Goal: Task Accomplishment & Management: Manage account settings

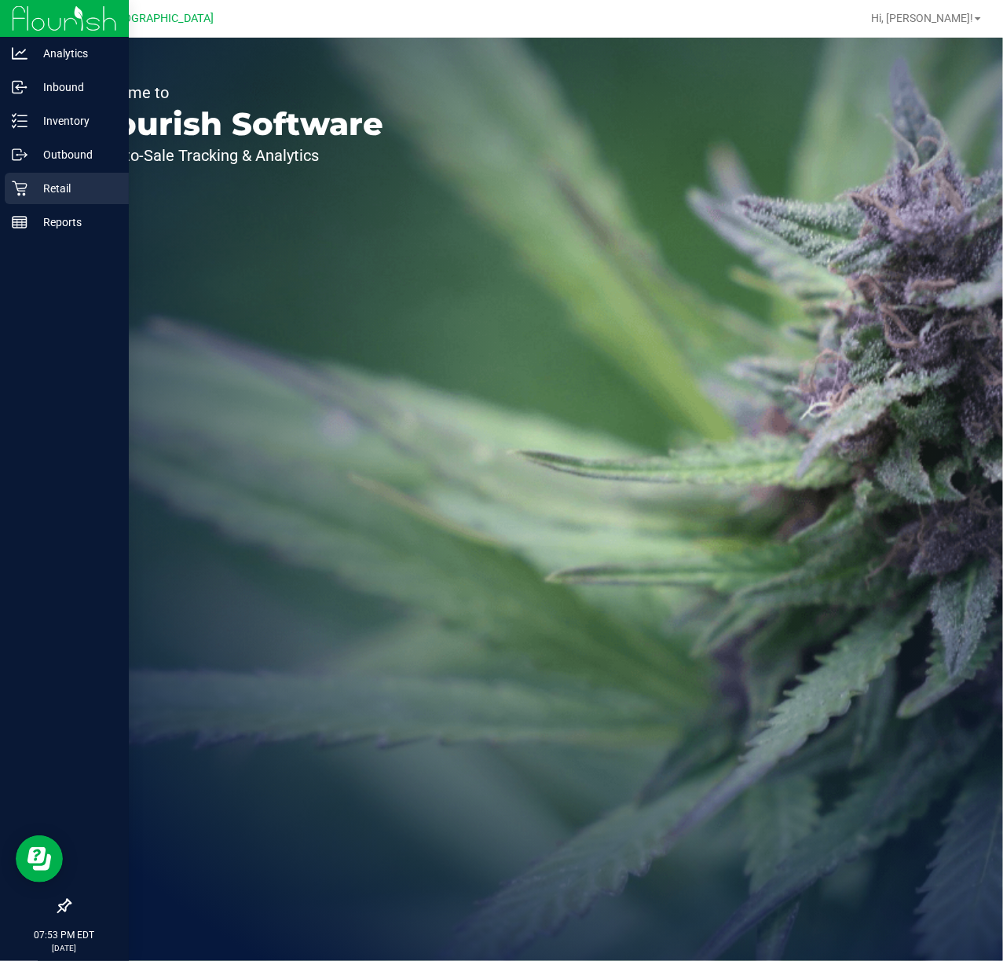
click at [47, 184] on p "Retail" at bounding box center [74, 188] width 94 height 19
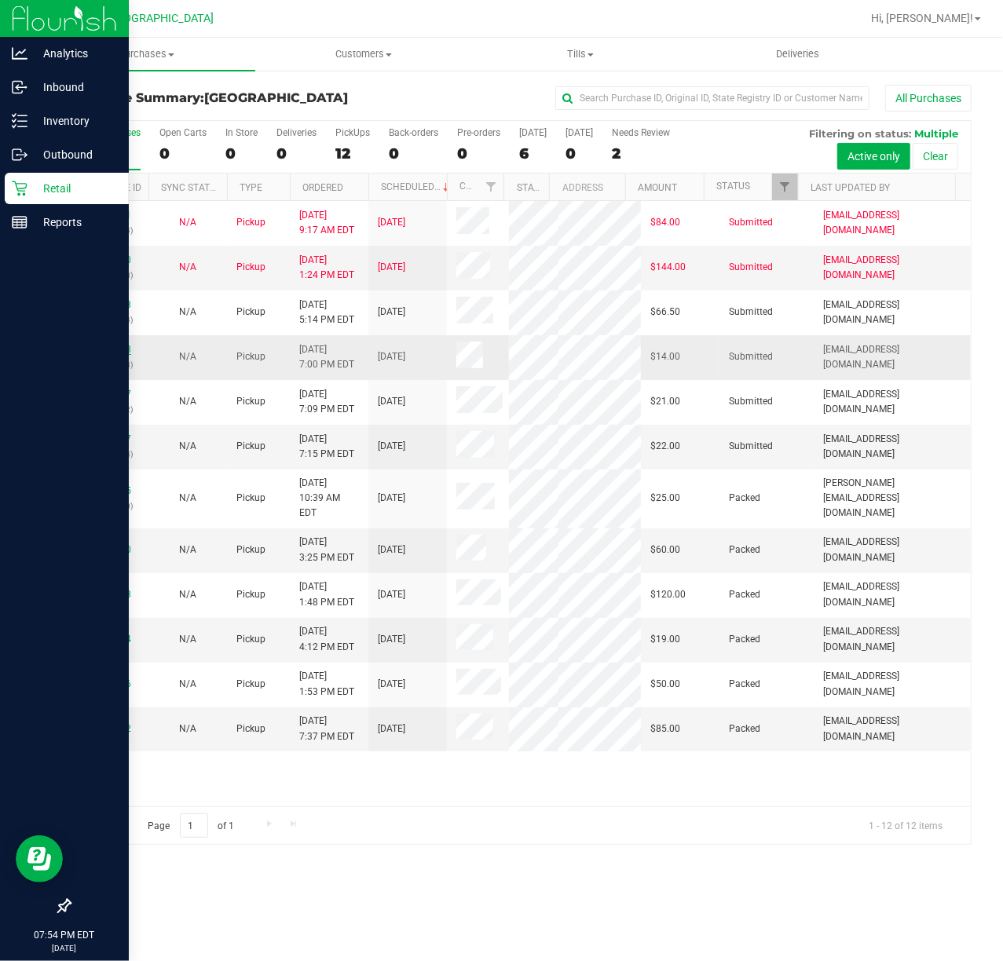
click at [101, 350] on link "12018018" at bounding box center [109, 349] width 44 height 11
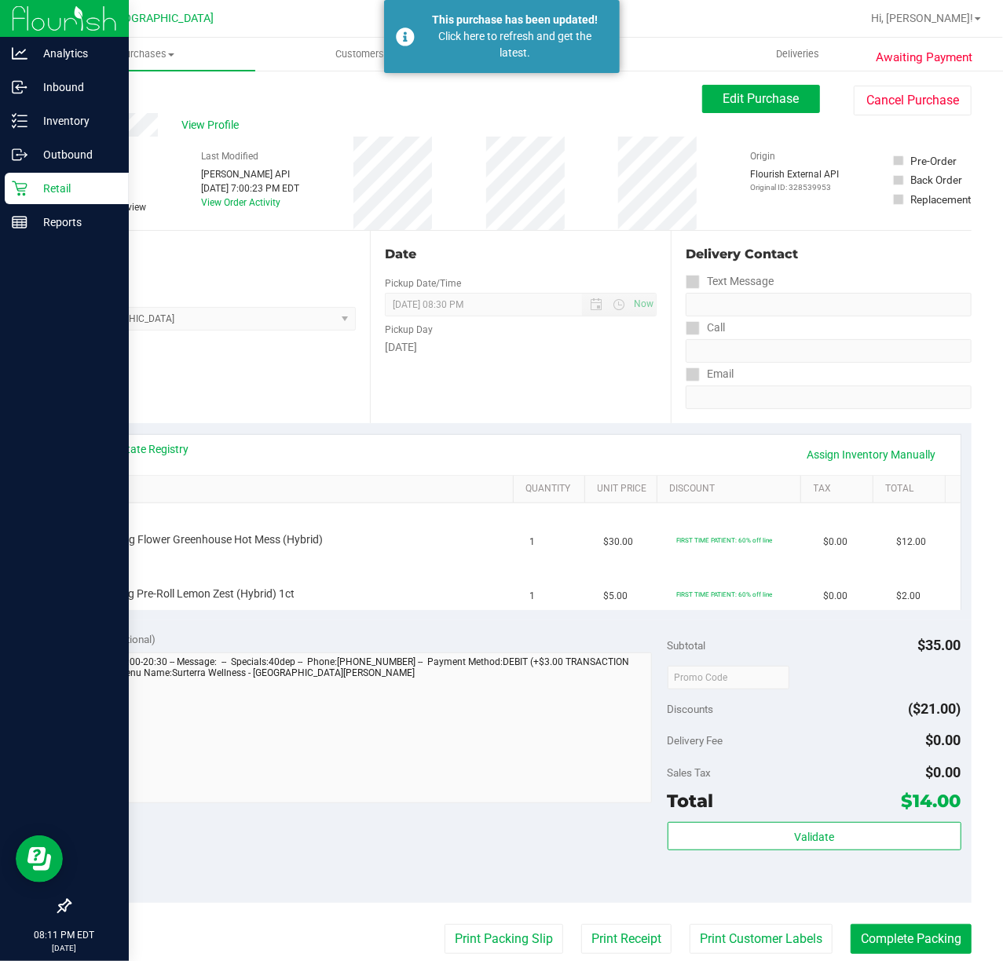
click at [19, 187] on icon at bounding box center [20, 189] width 16 height 16
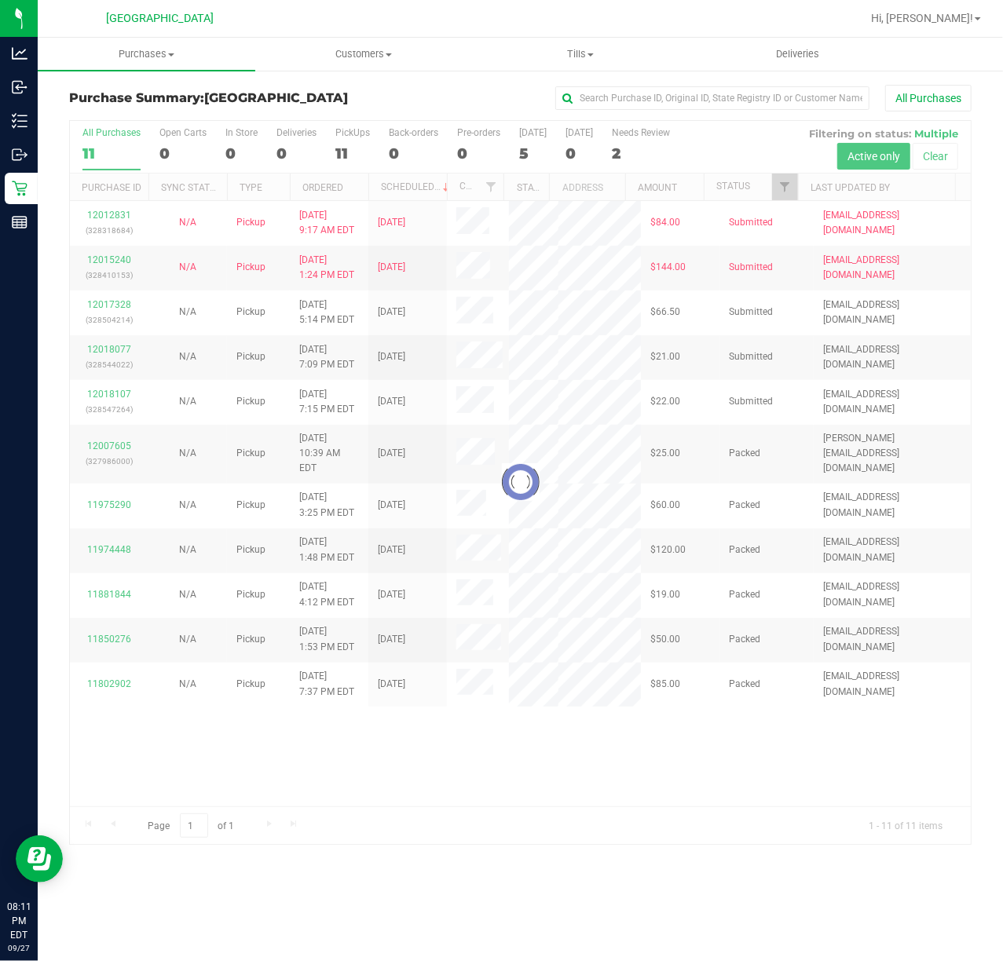
click at [231, 401] on div at bounding box center [520, 482] width 901 height 723
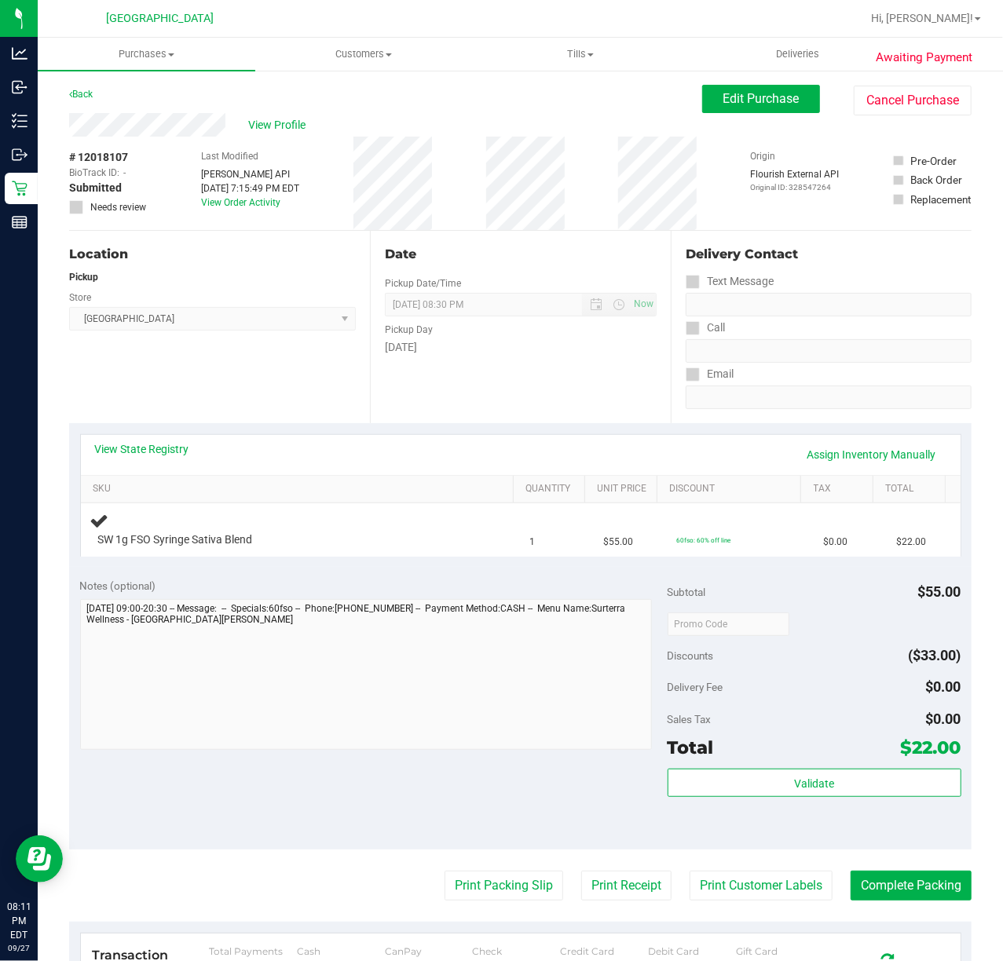
click at [231, 407] on div "Location Pickup Store [GEOGRAPHIC_DATA] WC Select Store [PERSON_NAME][GEOGRAPHI…" at bounding box center [219, 327] width 301 height 192
click at [146, 456] on link "View State Registry" at bounding box center [142, 449] width 94 height 16
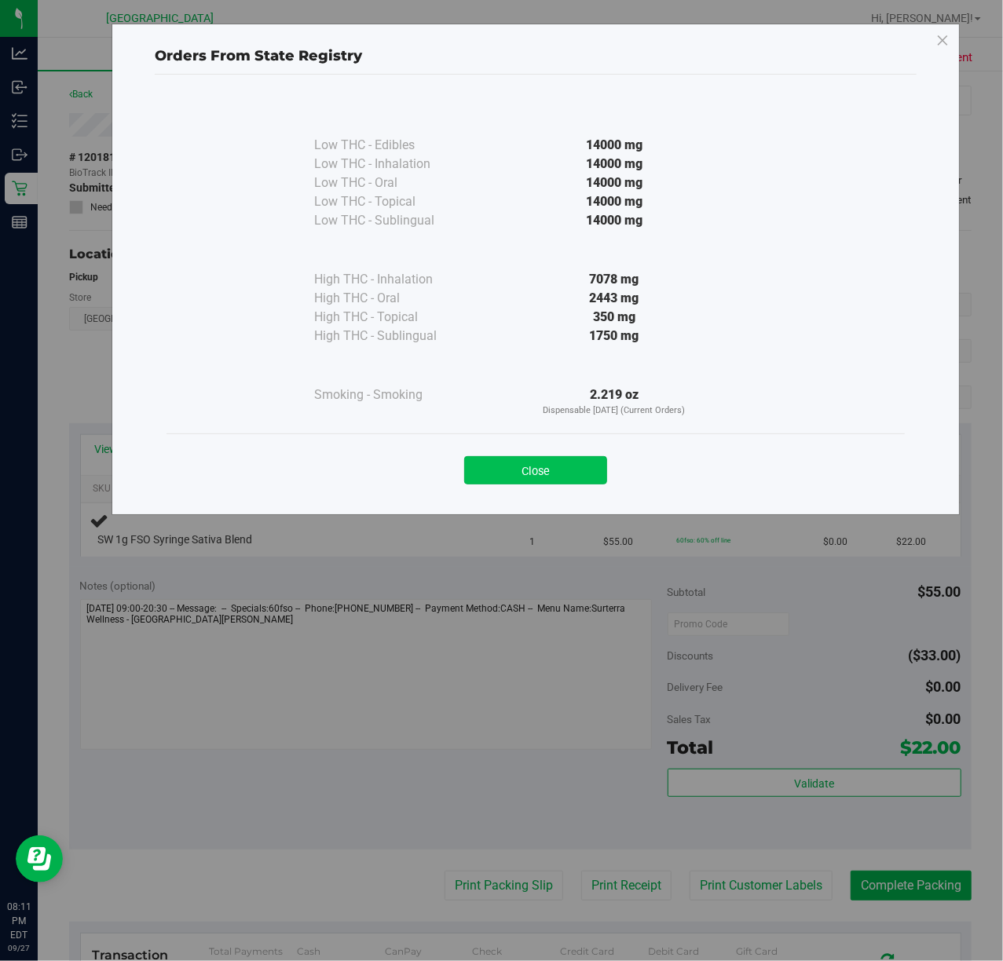
click at [511, 460] on button "Close" at bounding box center [535, 470] width 143 height 28
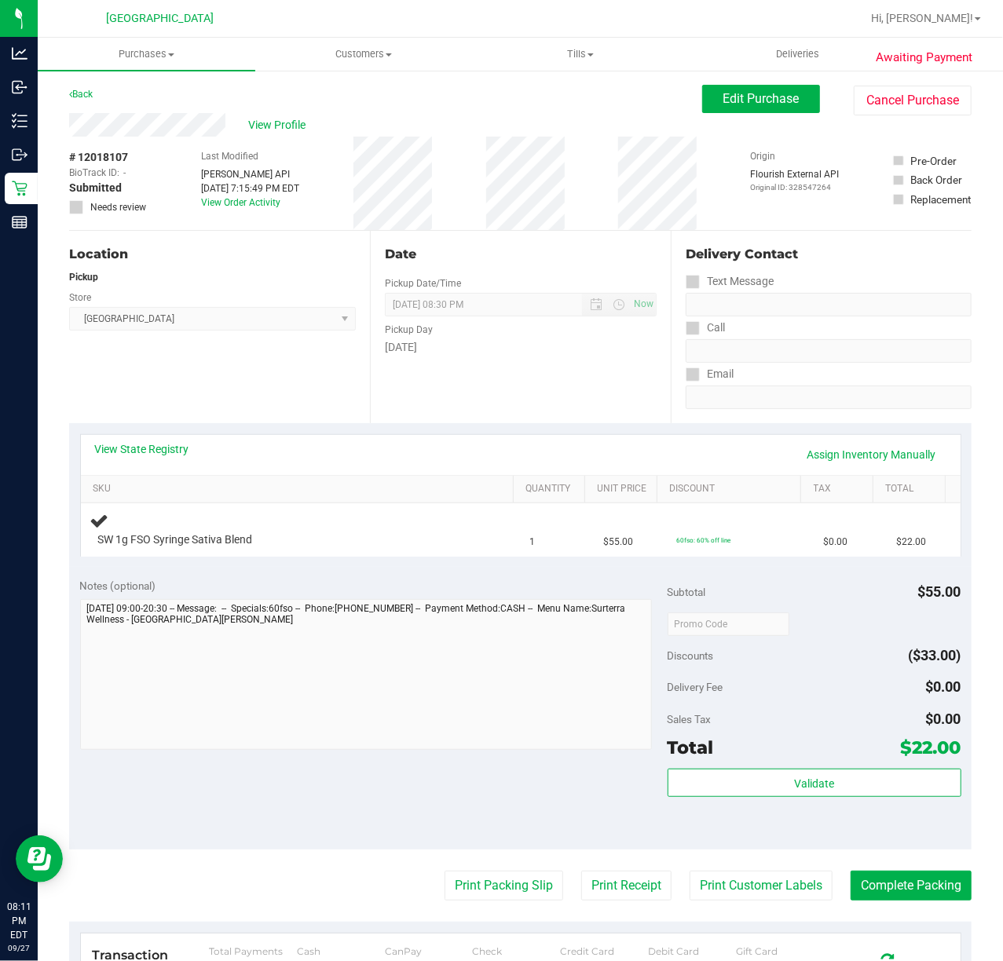
click at [401, 422] on div "Date Pickup Date/Time [DATE] Now [DATE] 08:30 PM Now Pickup Day [DATE]" at bounding box center [520, 327] width 301 height 192
click at [826, 449] on link "Assign Inventory Manually" at bounding box center [871, 454] width 149 height 27
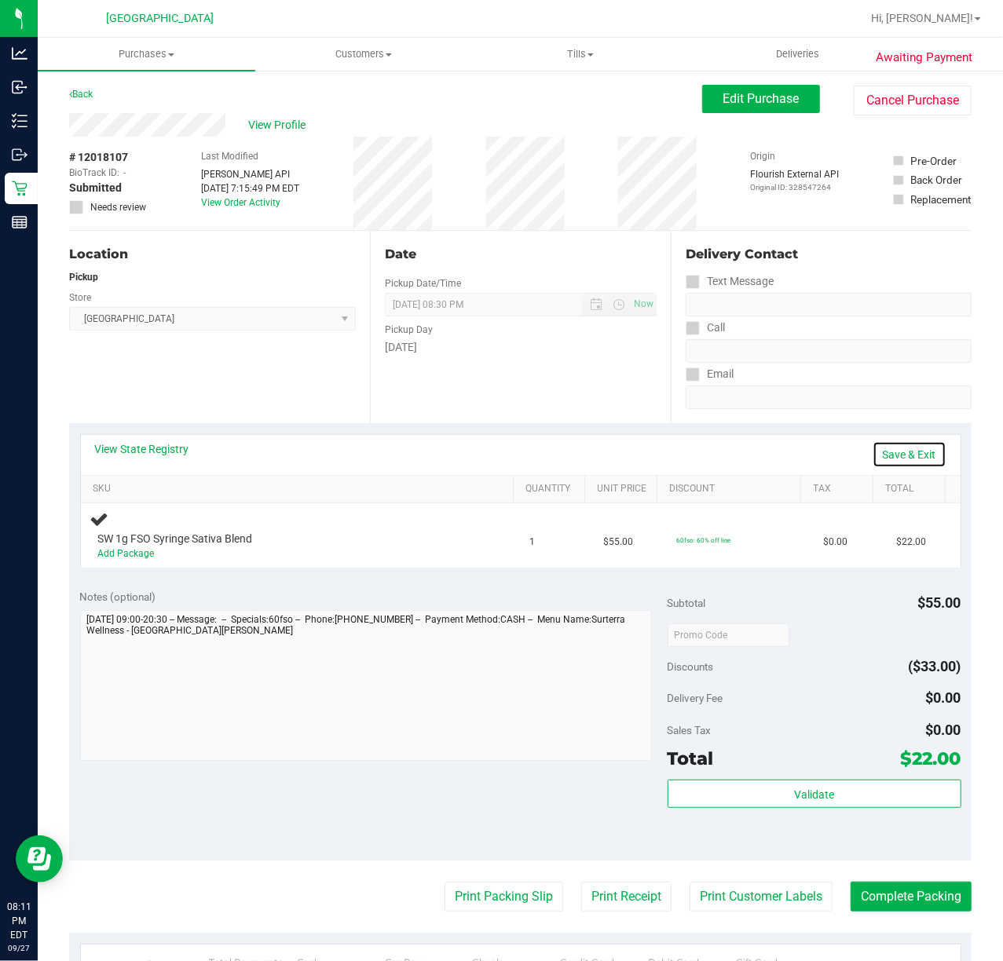
click at [873, 453] on link "Save & Exit" at bounding box center [910, 454] width 74 height 27
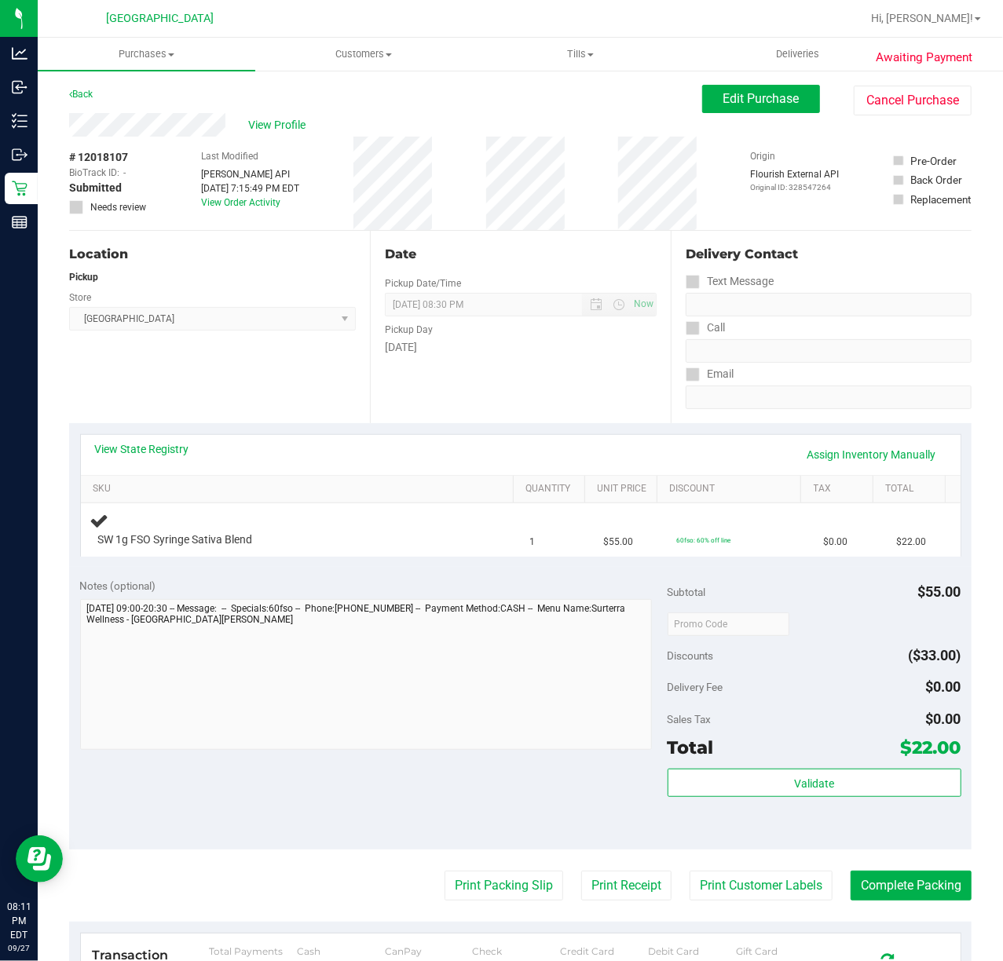
click at [666, 454] on div "View State Registry Assign Inventory Manually" at bounding box center [520, 454] width 851 height 27
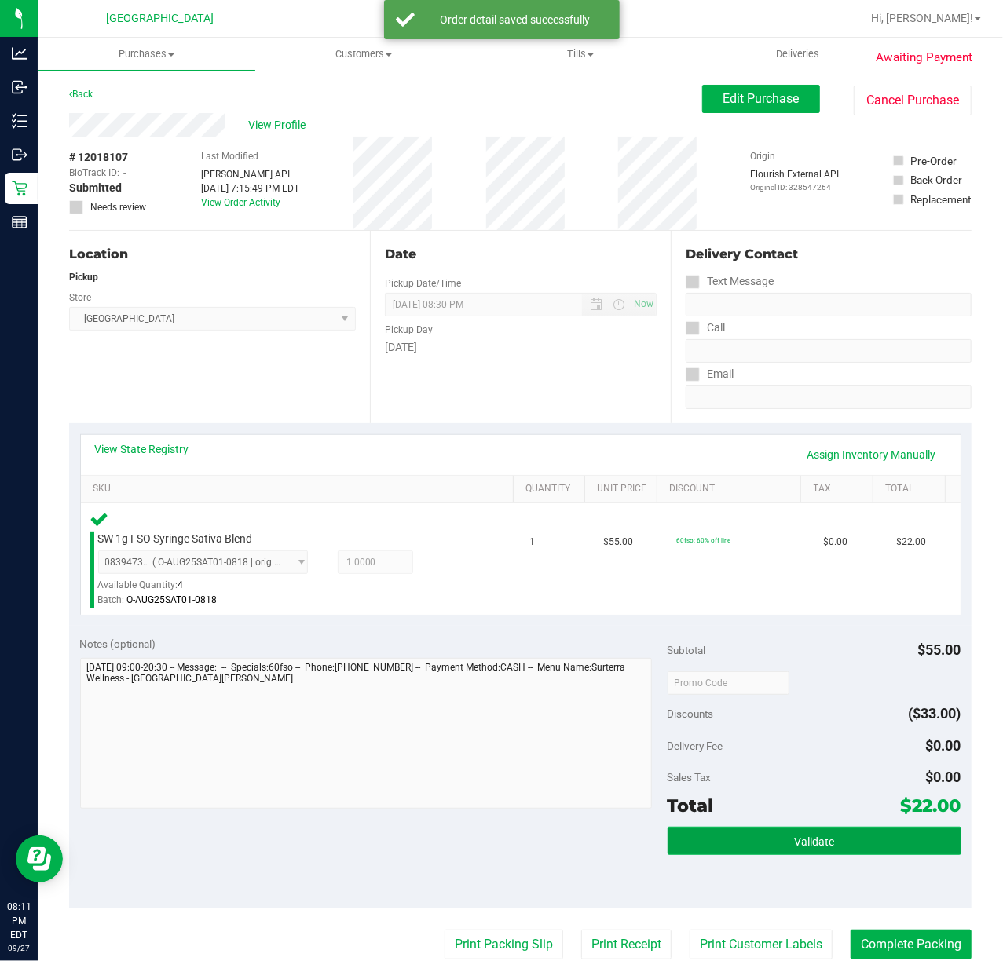
click at [793, 829] on button "Validate" at bounding box center [815, 841] width 294 height 28
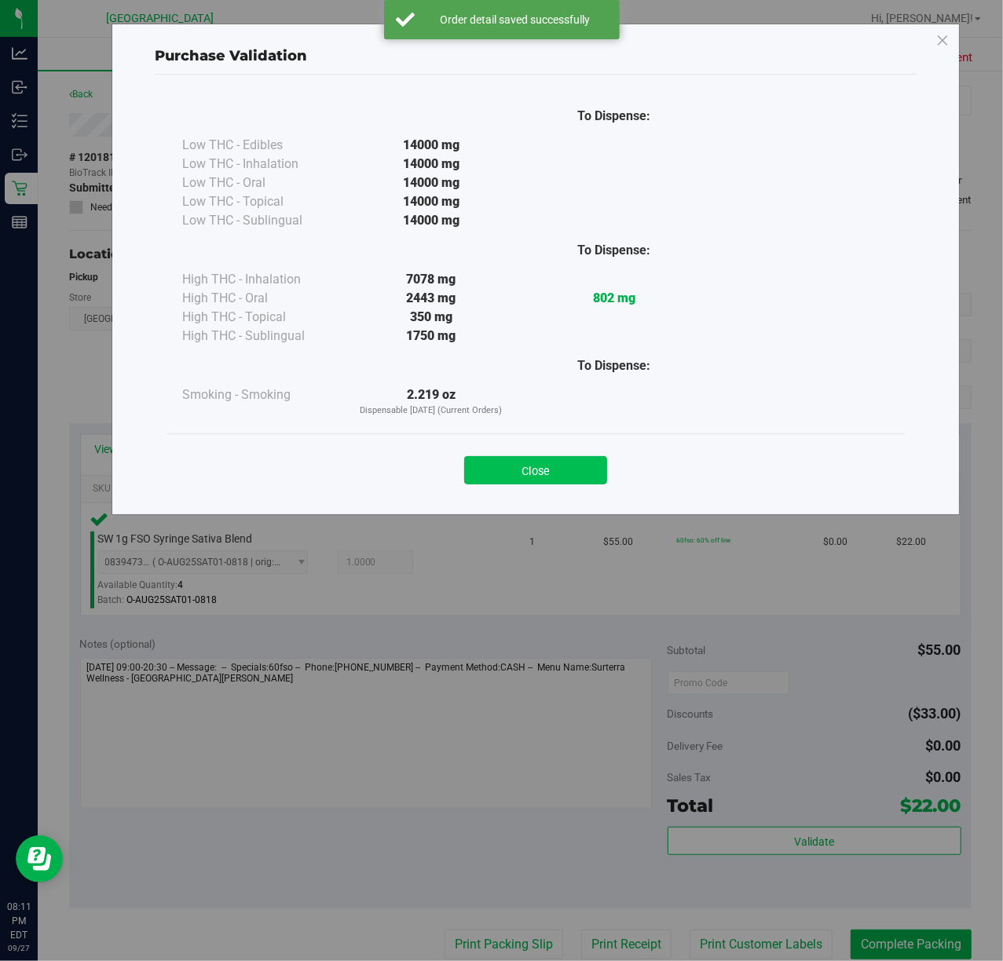
click at [573, 460] on button "Close" at bounding box center [535, 470] width 143 height 28
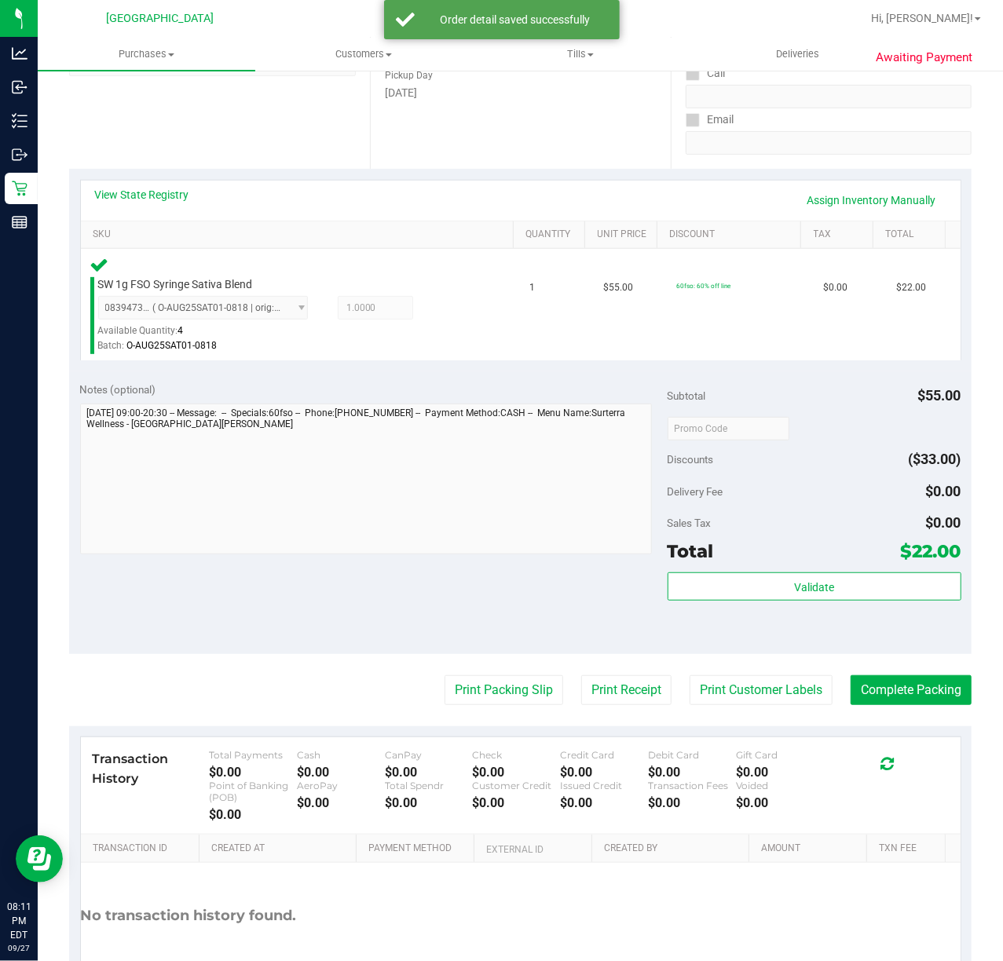
scroll to position [357, 0]
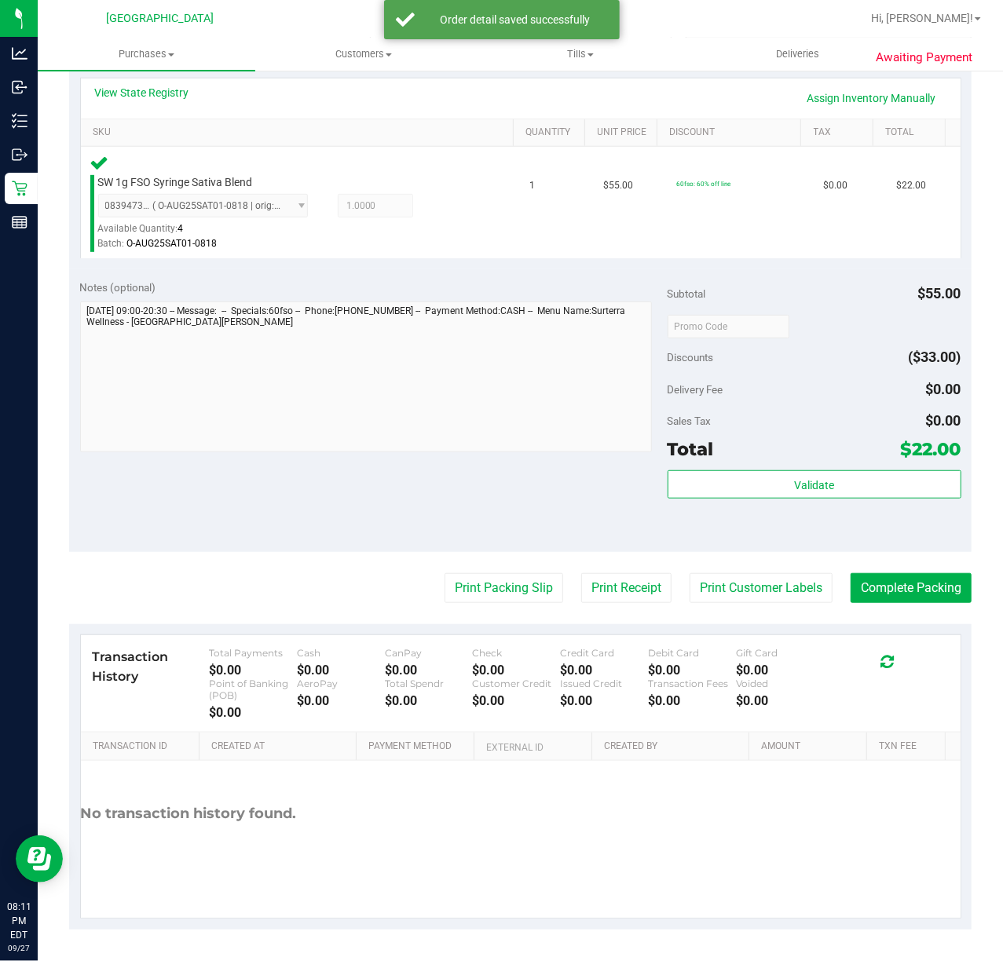
click at [740, 558] on purchase-details "Back Edit Purchase Cancel Purchase View Profile # 12018107 BioTrack ID: - Submi…" at bounding box center [520, 329] width 902 height 1202
click at [780, 595] on button "Print Customer Labels" at bounding box center [761, 588] width 143 height 30
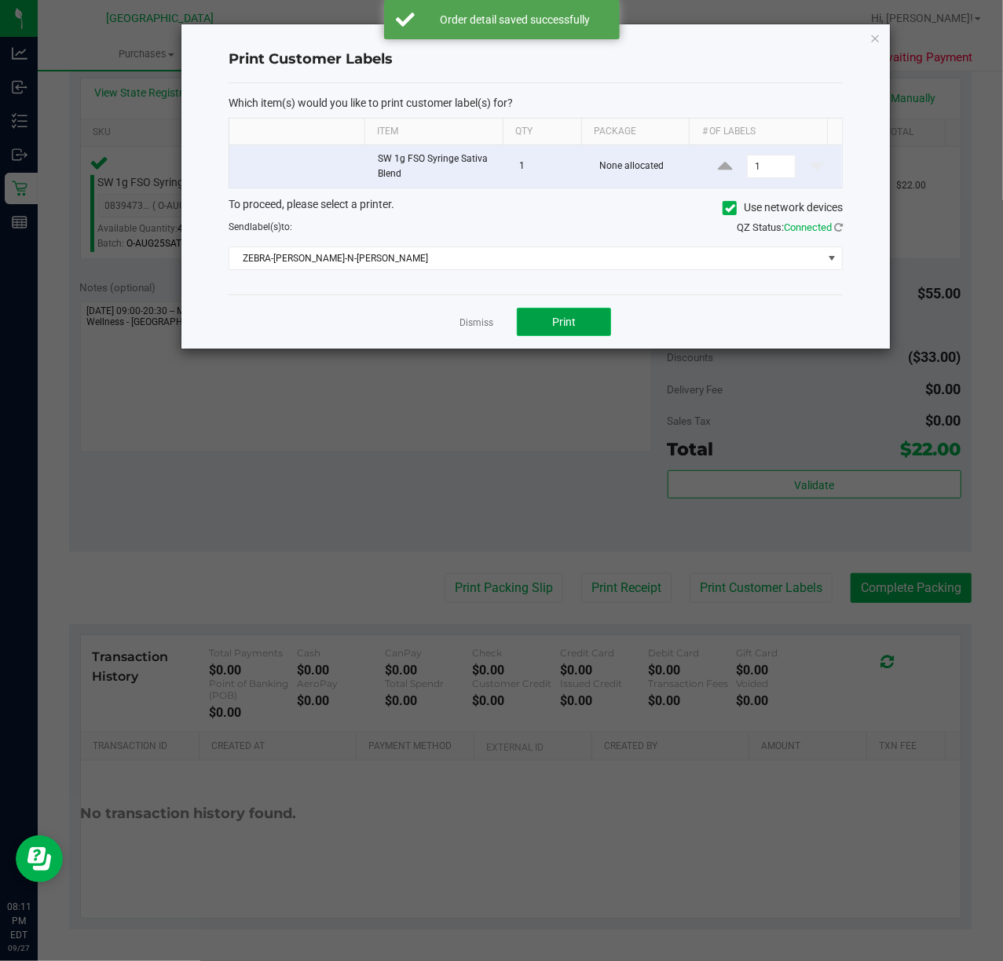
click at [591, 331] on button "Print" at bounding box center [564, 322] width 94 height 28
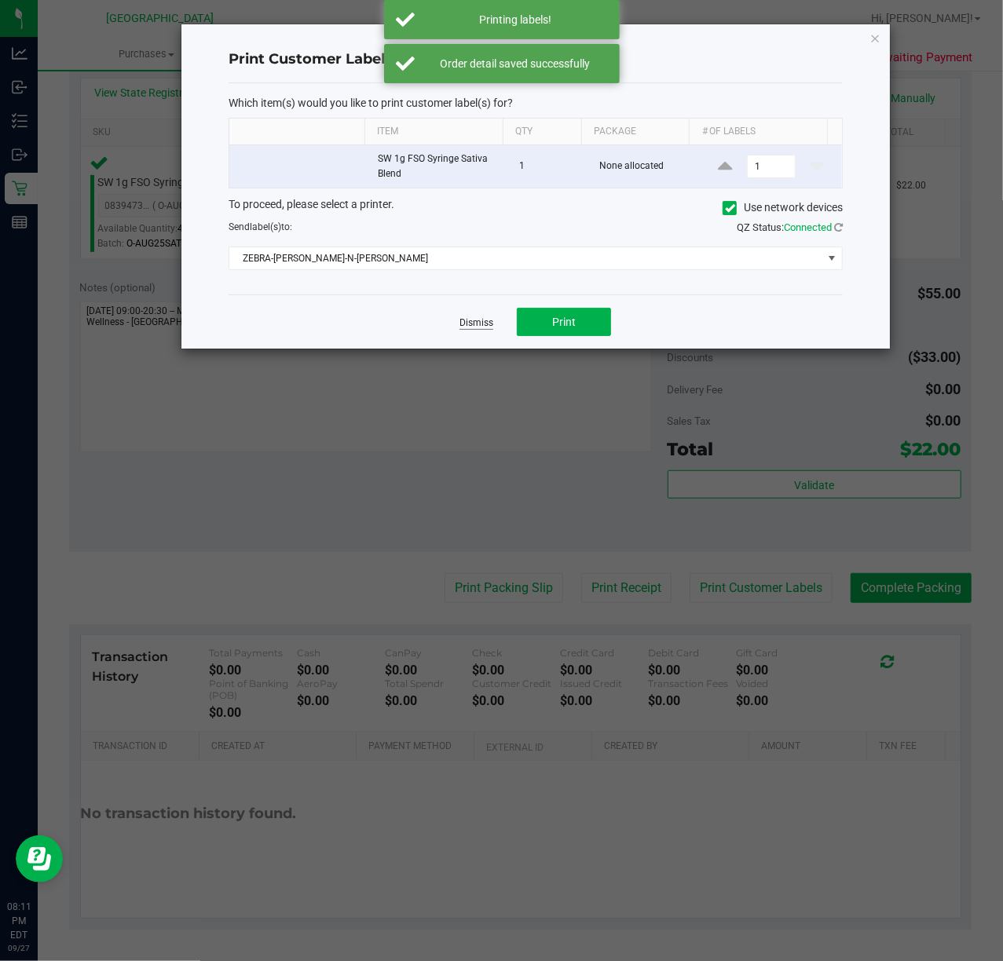
click at [490, 320] on link "Dismiss" at bounding box center [476, 323] width 34 height 13
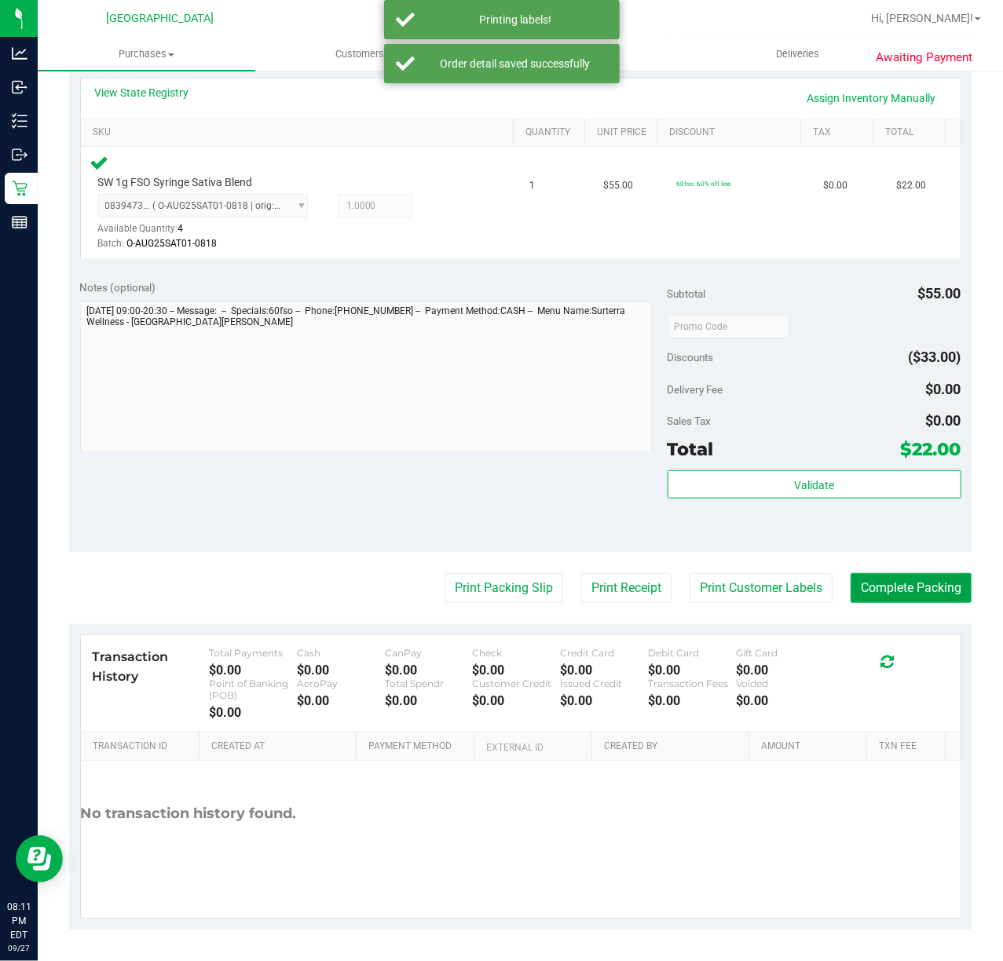
click at [895, 575] on button "Complete Packing" at bounding box center [911, 588] width 121 height 30
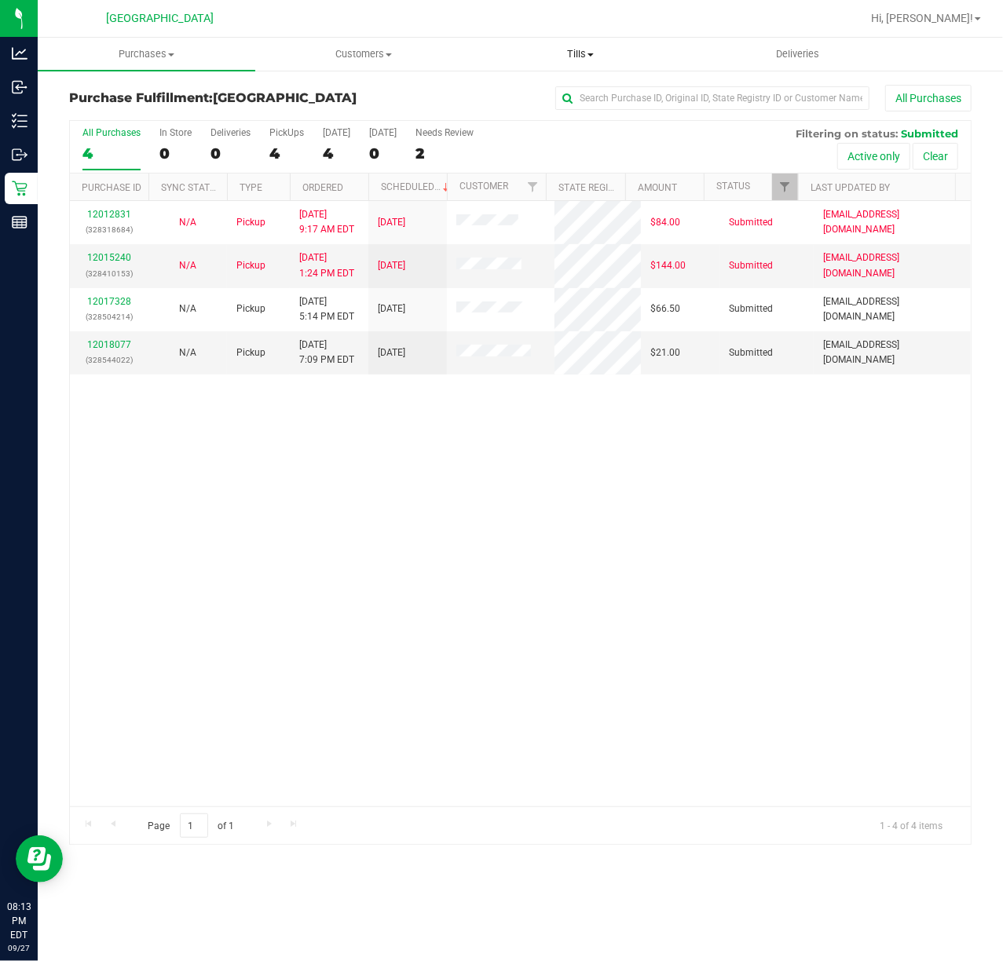
click at [587, 55] on span "Tills" at bounding box center [581, 54] width 216 height 14
click at [526, 88] on span "Manage tills" at bounding box center [525, 94] width 106 height 13
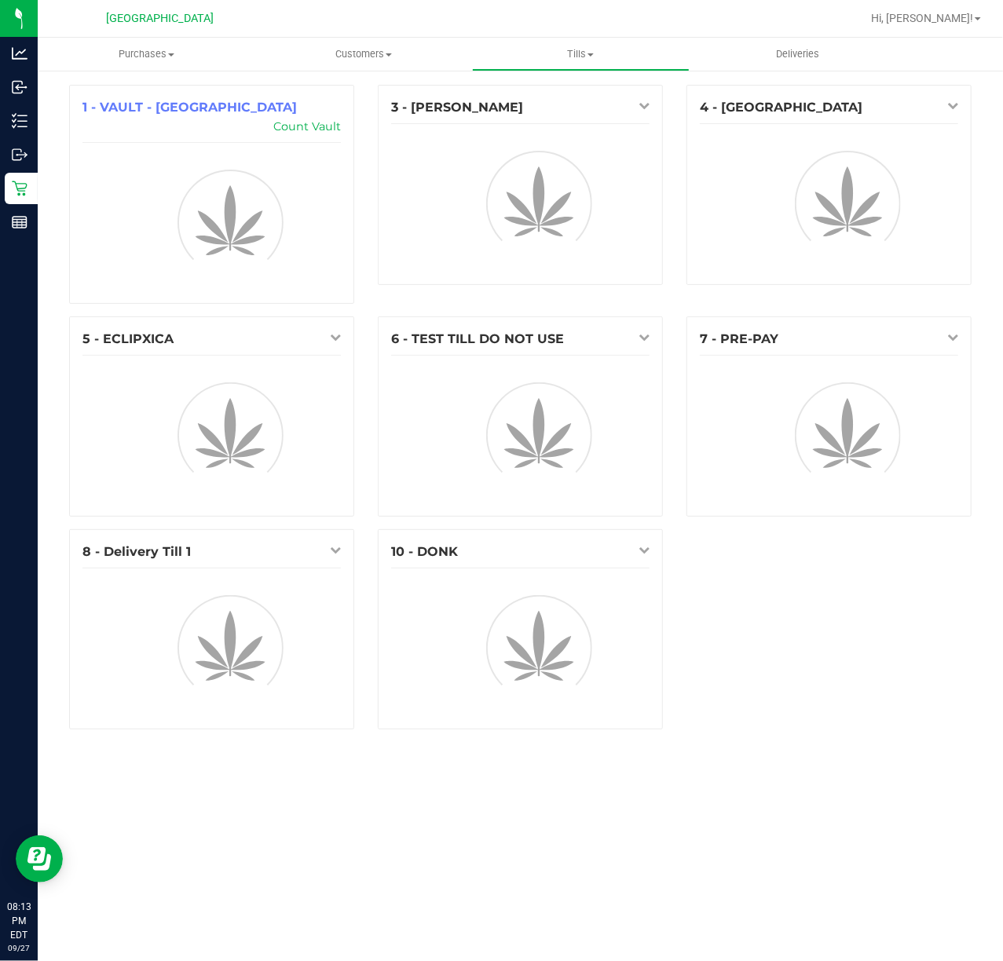
click at [758, 661] on div "1 - VAULT - [GEOGRAPHIC_DATA] Count Vault 3 - [PERSON_NAME] 4 - [GEOGRAPHIC_DAT…" at bounding box center [520, 413] width 926 height 657
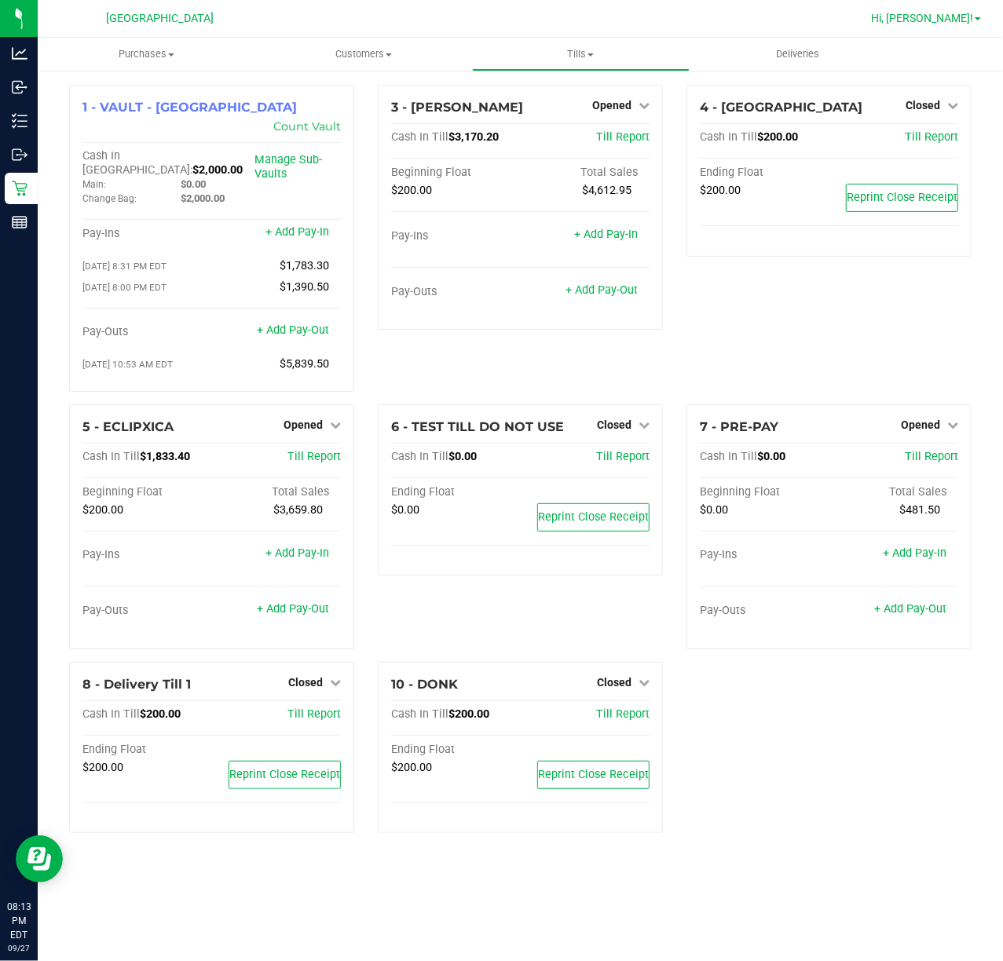
click at [962, 24] on span "Hi, [PERSON_NAME]!" at bounding box center [922, 18] width 102 height 13
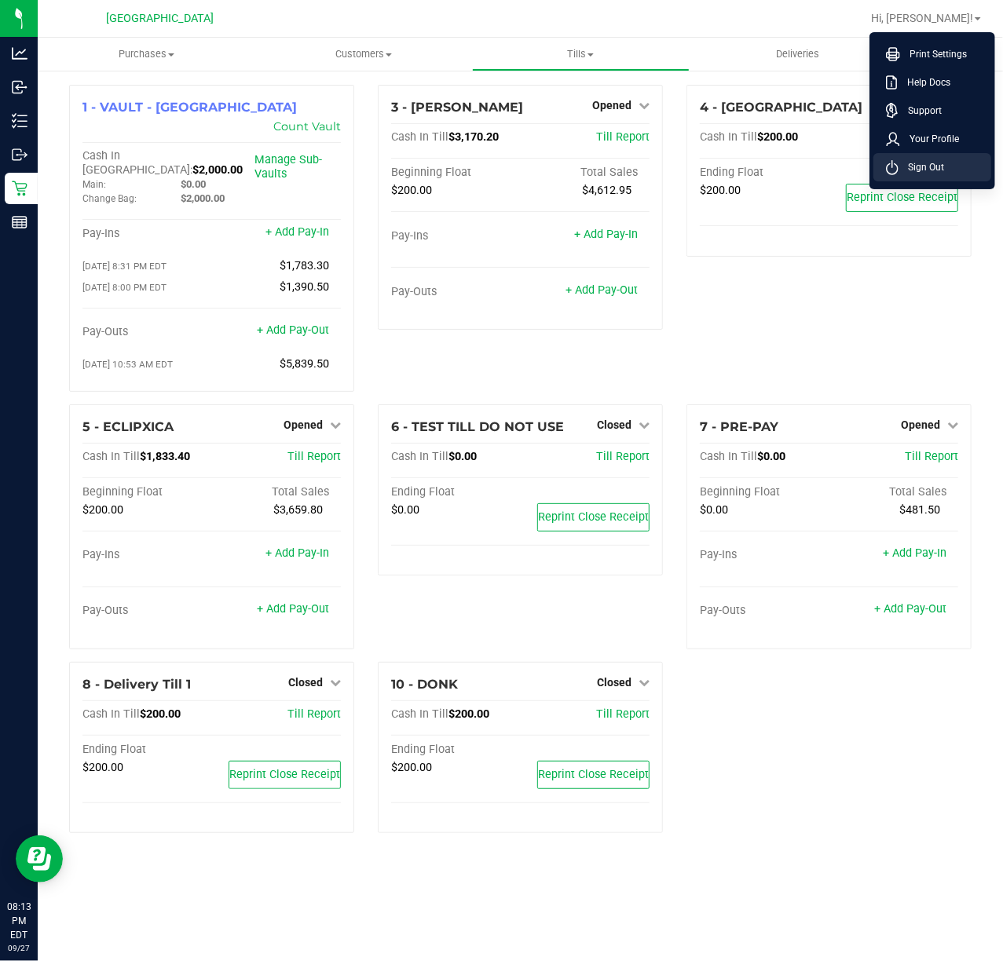
click at [944, 170] on li "Sign Out" at bounding box center [932, 167] width 118 height 28
